Goal: Find contact information: Find contact information

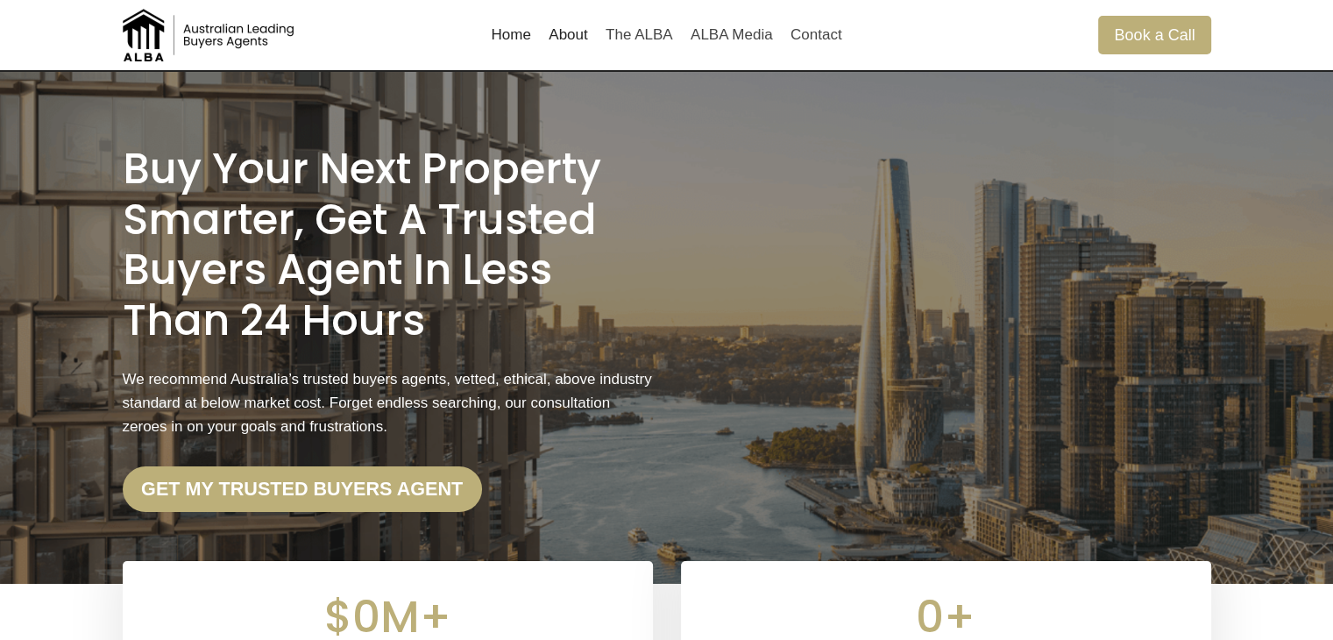
click at [577, 36] on link "About" at bounding box center [568, 35] width 57 height 42
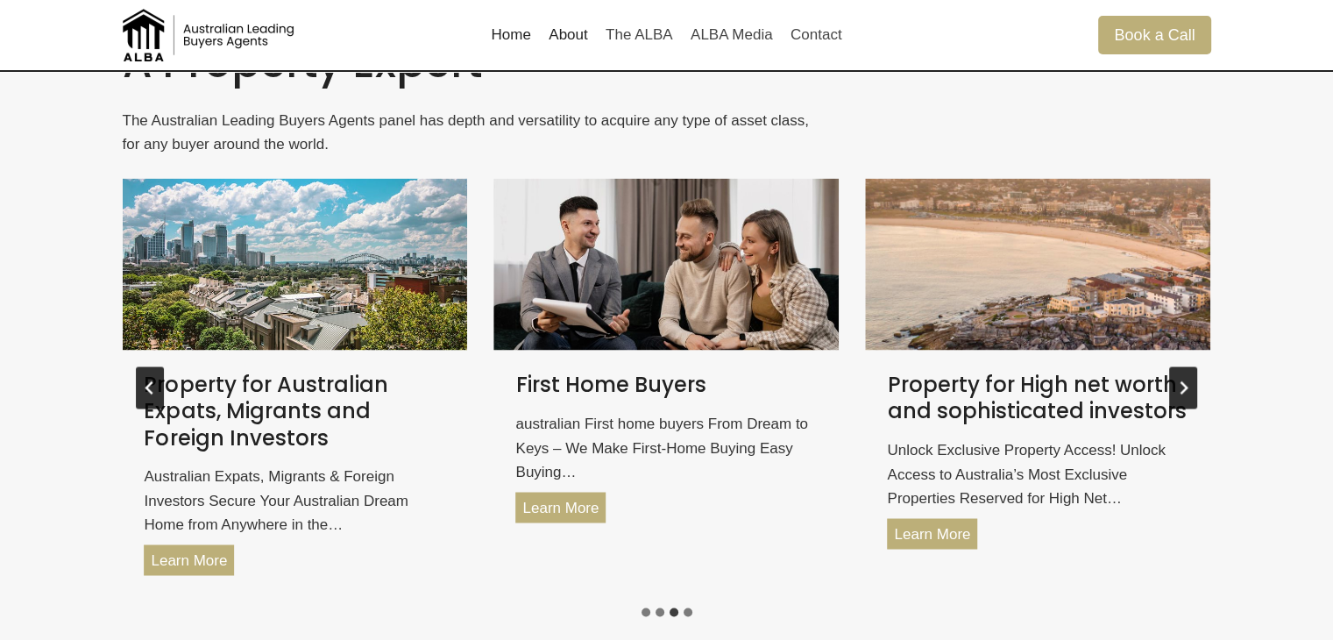
scroll to position [2943, 0]
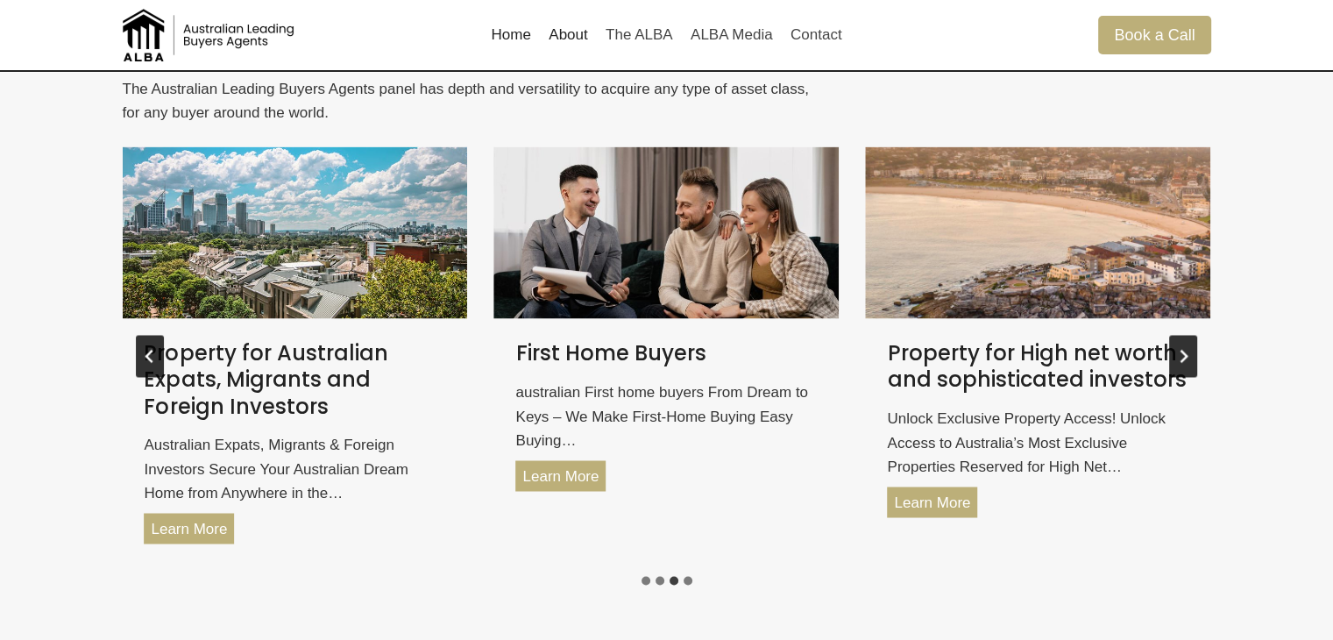
click at [149, 357] on icon "Previous slide" at bounding box center [149, 355] width 8 height 13
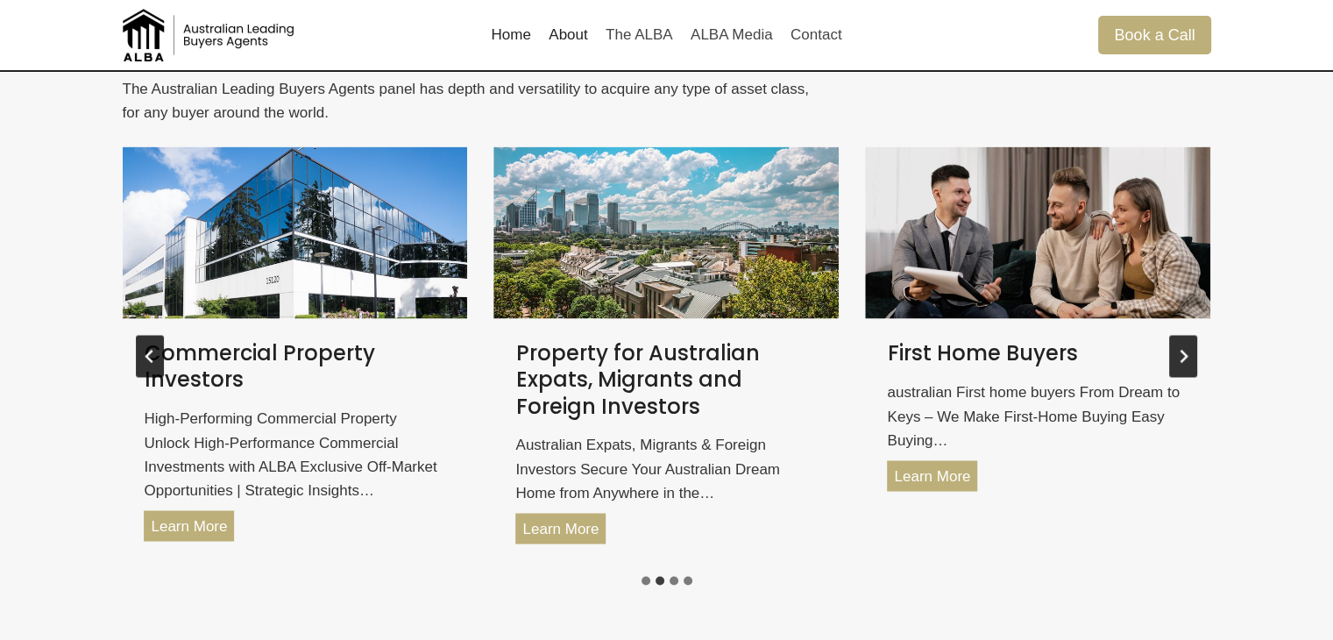
click at [1189, 346] on button "Next slide" at bounding box center [1183, 356] width 28 height 42
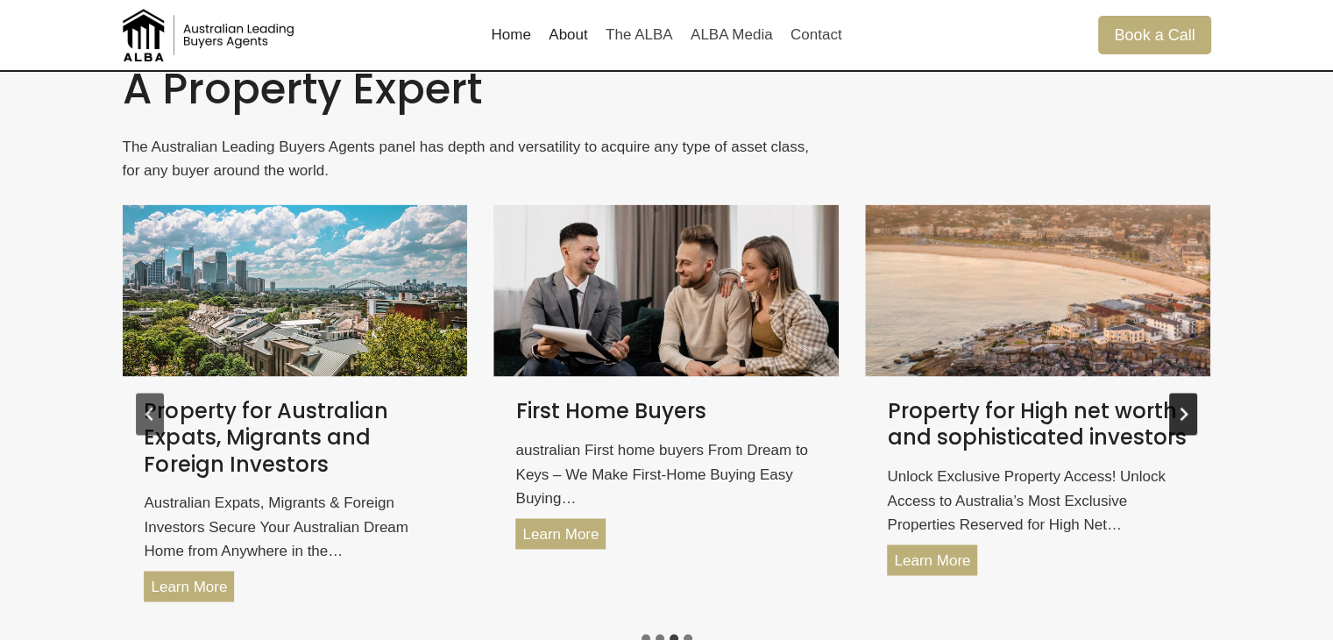
scroll to position [2855, 0]
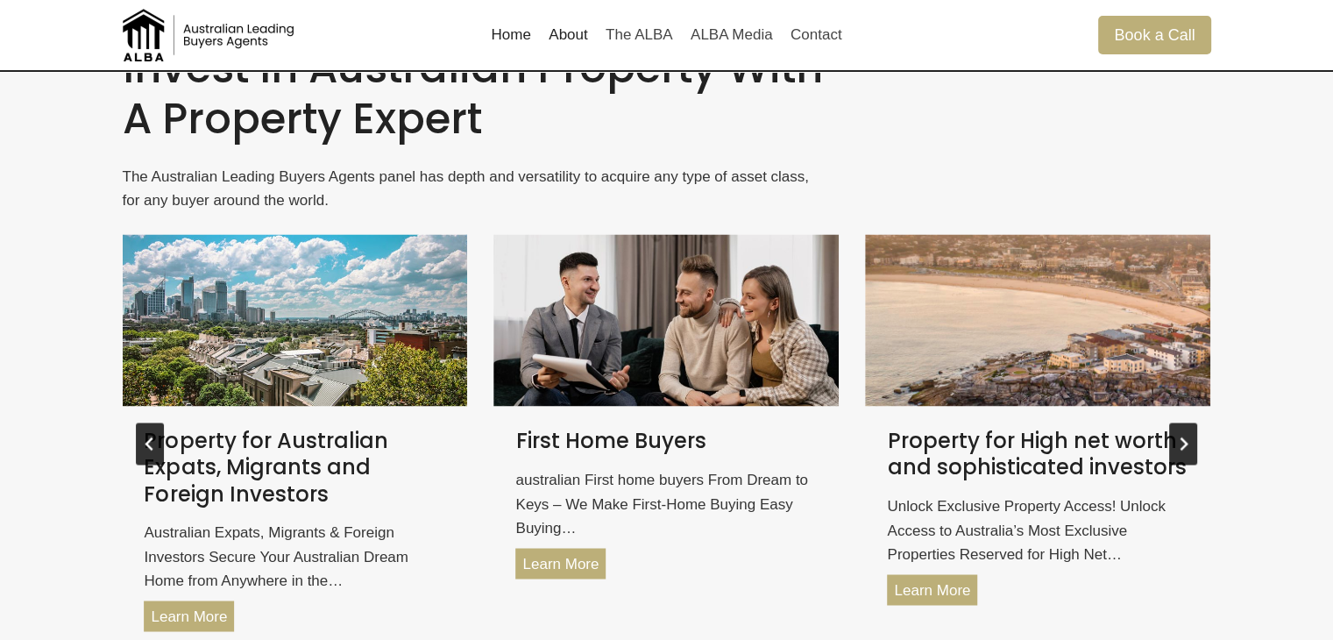
click at [1182, 442] on icon "Next slide" at bounding box center [1183, 443] width 14 height 14
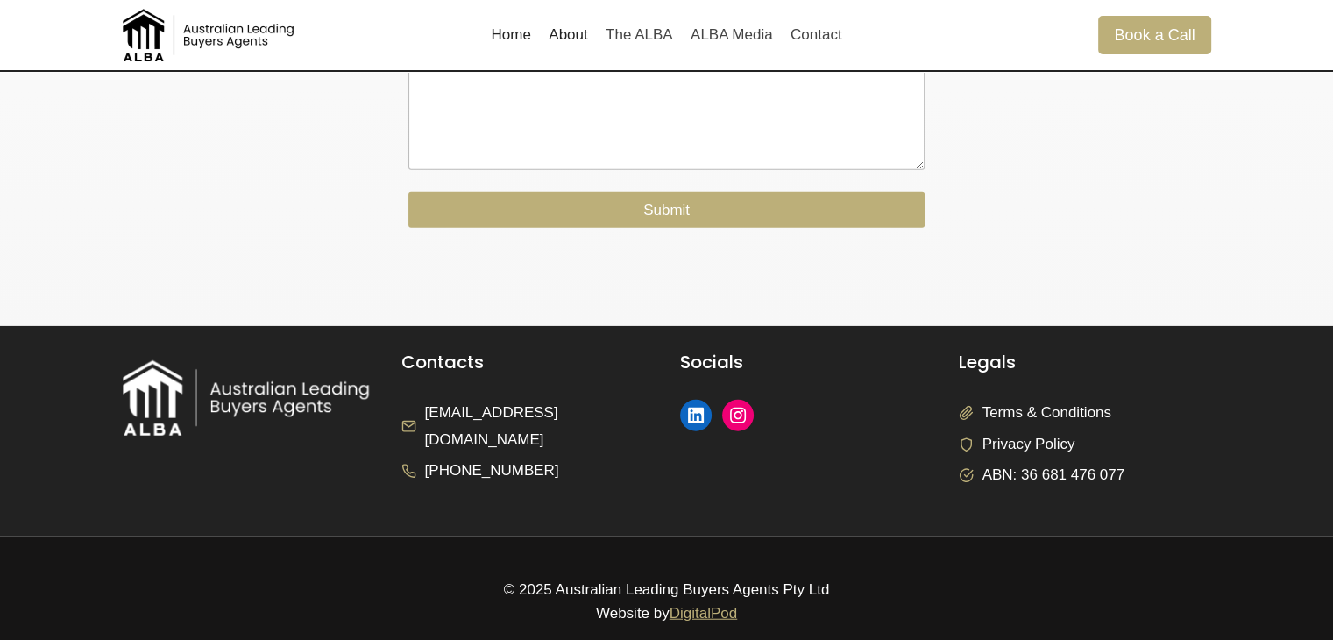
scroll to position [4242, 0]
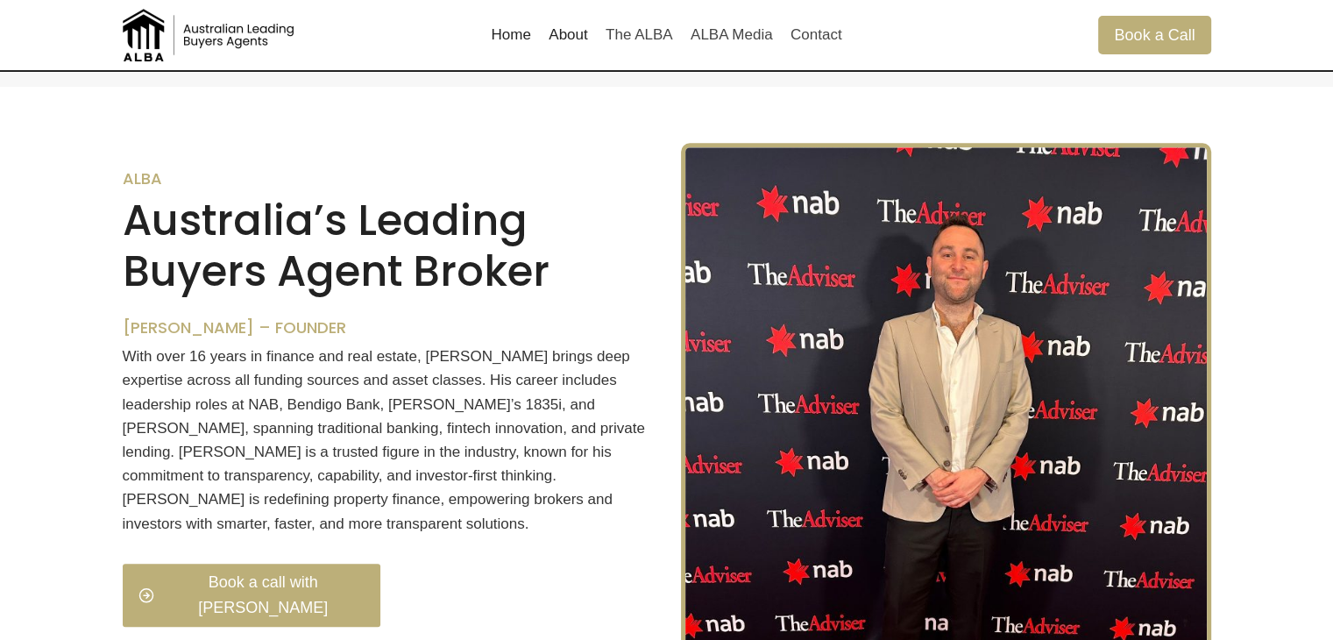
click at [568, 37] on link "About" at bounding box center [568, 35] width 57 height 42
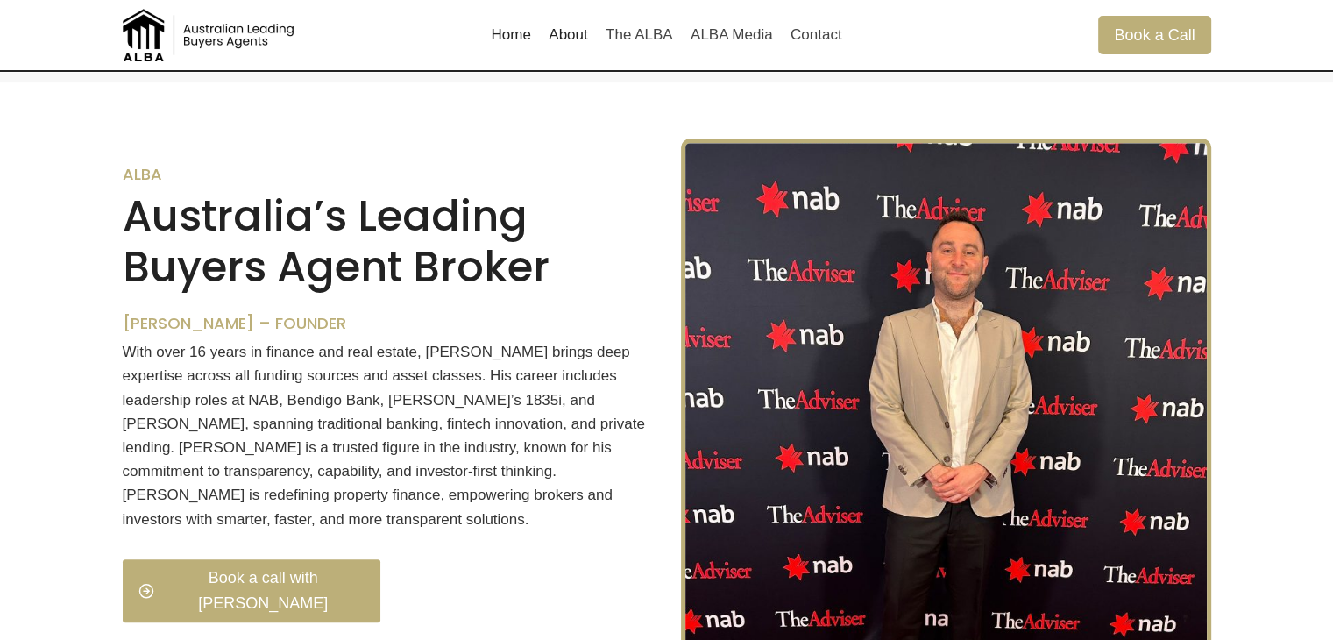
scroll to position [1628, 0]
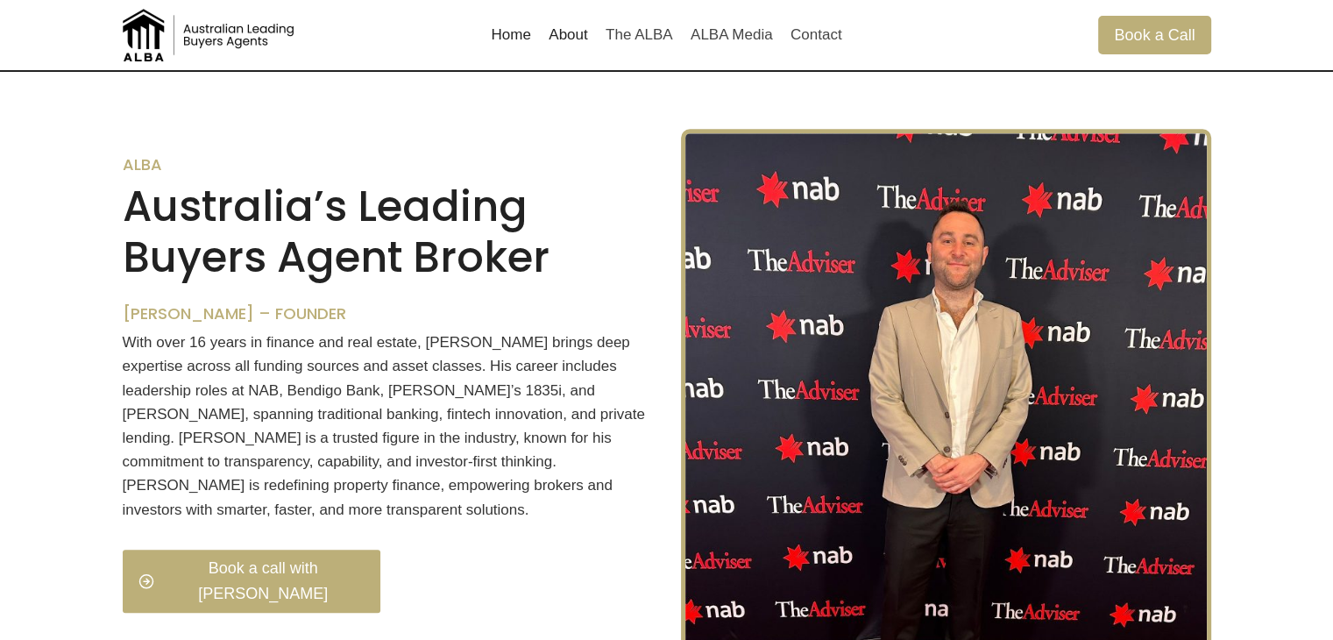
click at [579, 30] on link "About" at bounding box center [568, 35] width 57 height 42
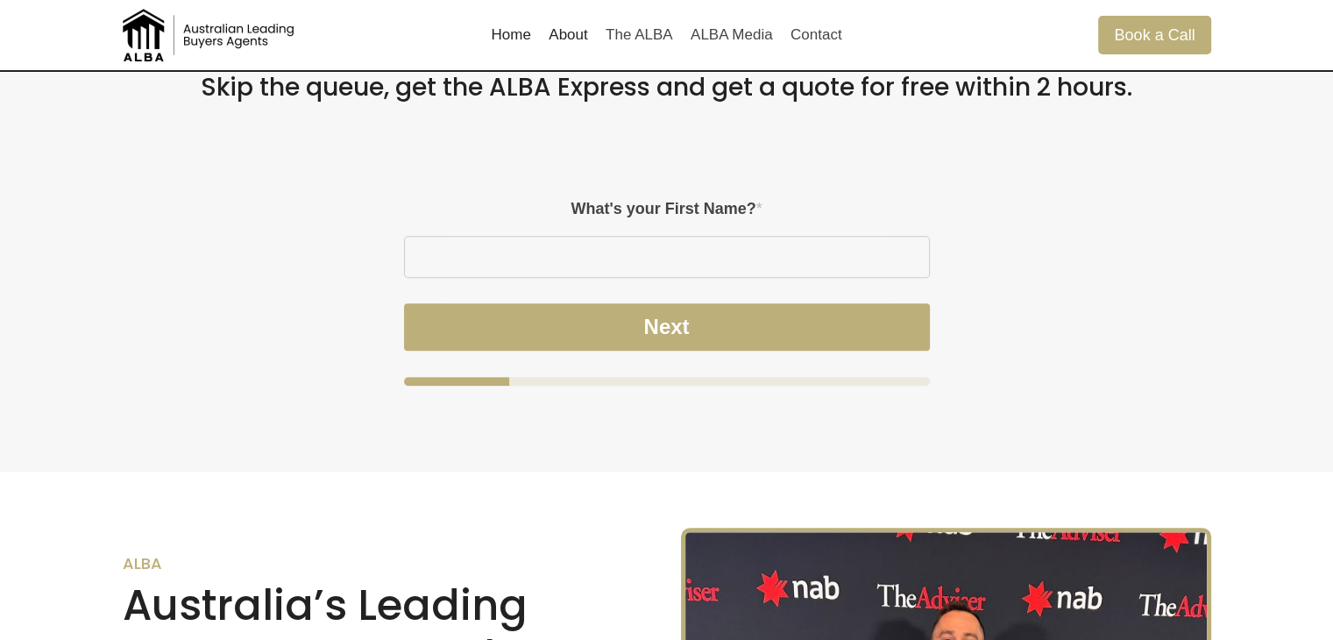
scroll to position [1190, 0]
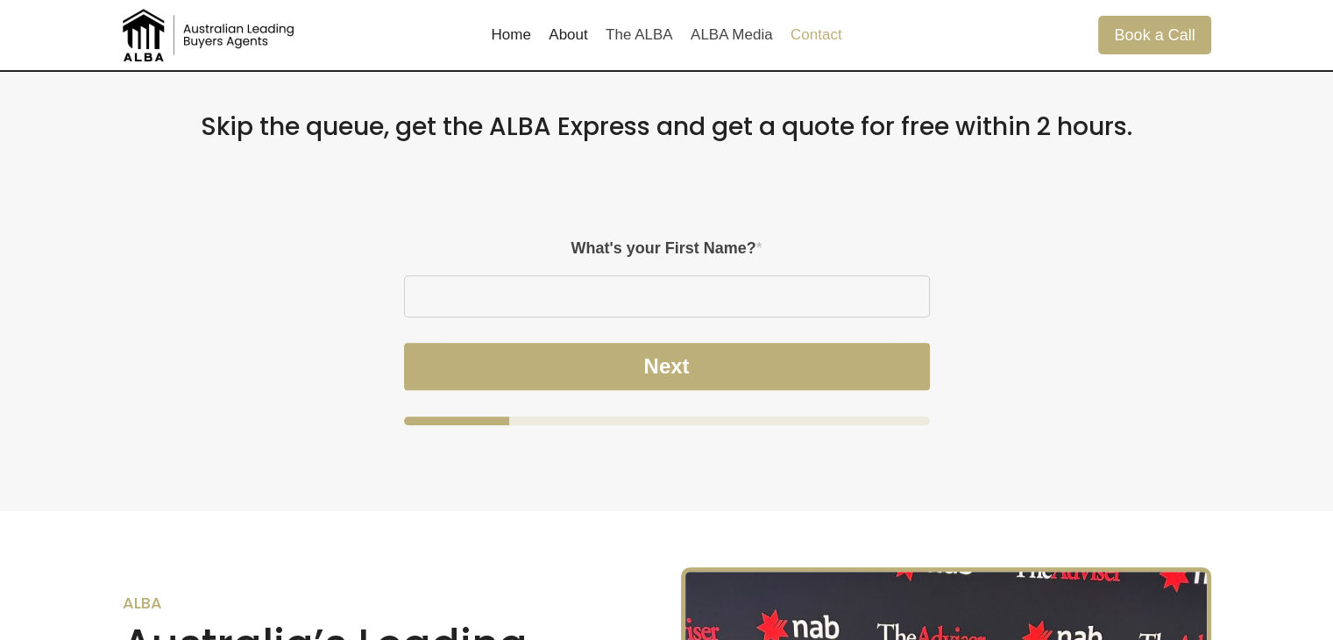
click at [824, 35] on link "Contact" at bounding box center [816, 35] width 69 height 42
